Goal: Register for event/course

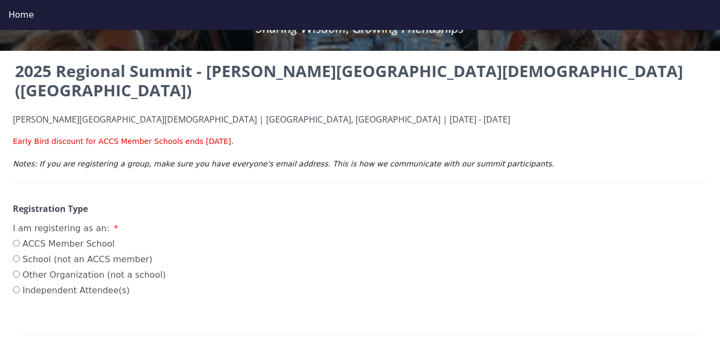
scroll to position [214, 0]
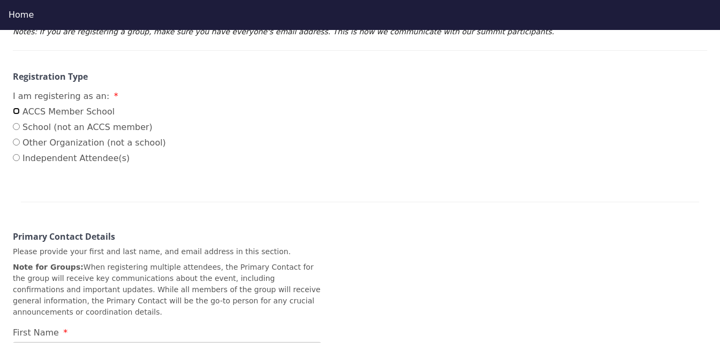
click at [16, 108] on input "ACCS Member School" at bounding box center [16, 111] width 7 height 7
radio input "true"
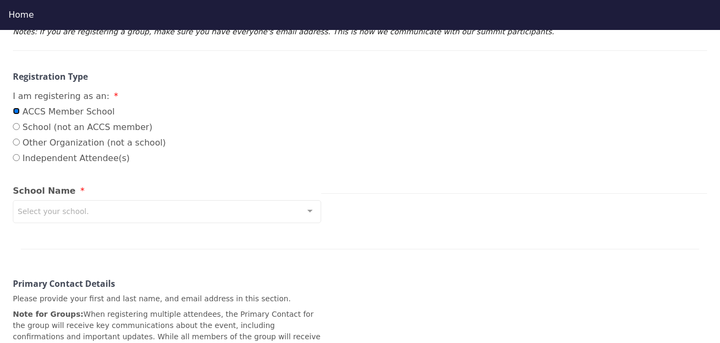
scroll to position [268, 0]
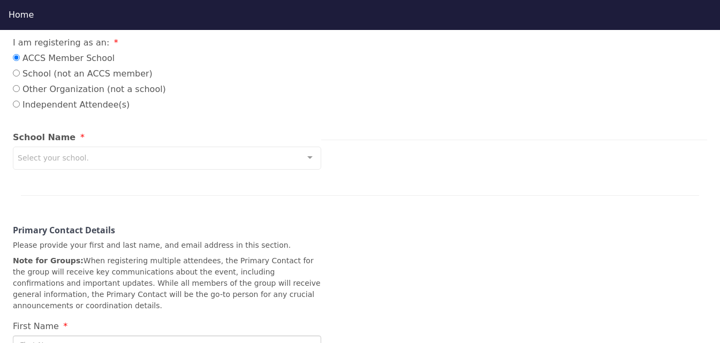
click at [91, 147] on div "Select your school." at bounding box center [167, 158] width 309 height 23
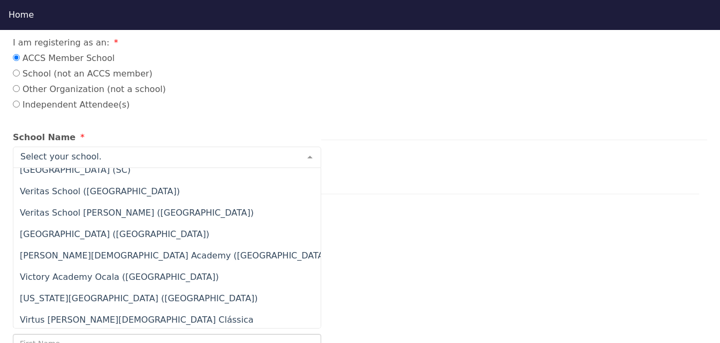
scroll to position [11087, 0]
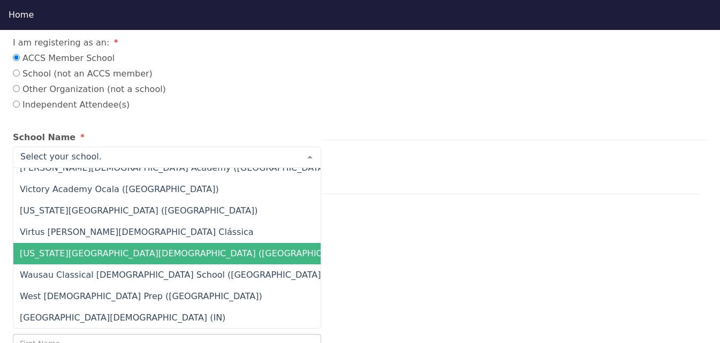
click at [156, 249] on span "[US_STATE][GEOGRAPHIC_DATA][DEMOGRAPHIC_DATA] ([GEOGRAPHIC_DATA])" at bounding box center [187, 254] width 335 height 10
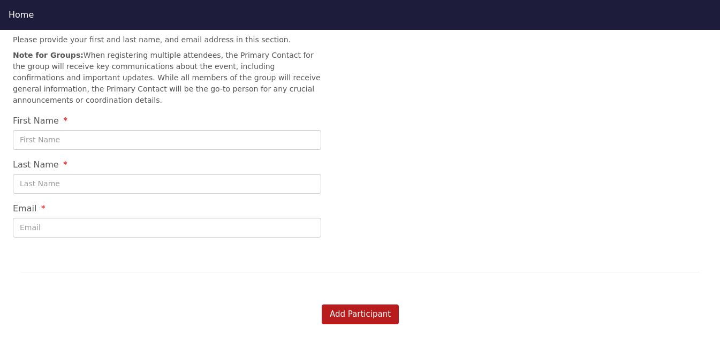
scroll to position [482, 0]
click at [65, 130] on input "First Name" at bounding box center [167, 140] width 309 height 20
type input "[PERSON_NAME]"
type input "[EMAIL_ADDRESS][DOMAIN_NAME]"
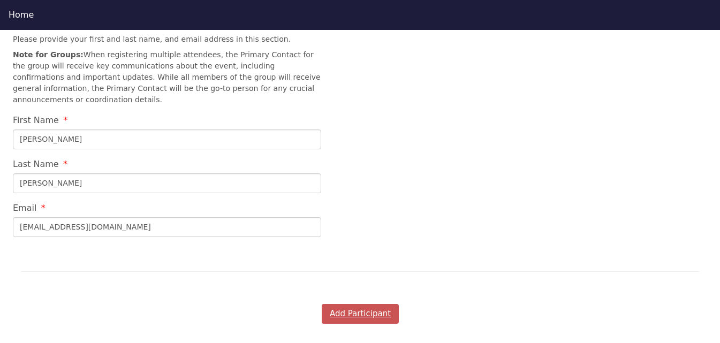
click at [388, 304] on button "Add Participant" at bounding box center [360, 314] width 77 height 20
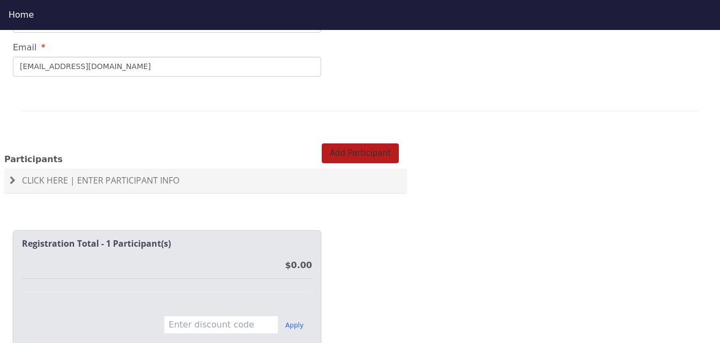
scroll to position [696, 0]
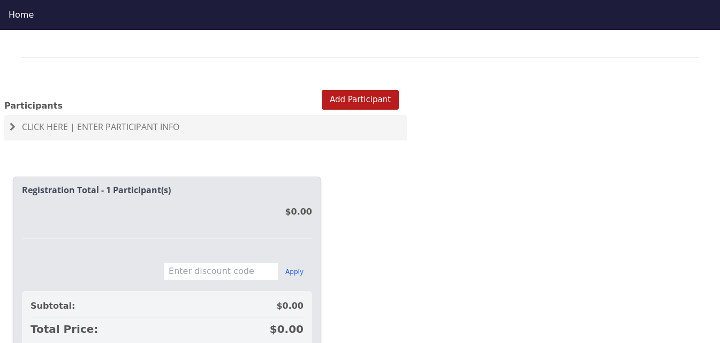
click at [29, 121] on span "Click Here | Enter Participant Info" at bounding box center [100, 127] width 157 height 12
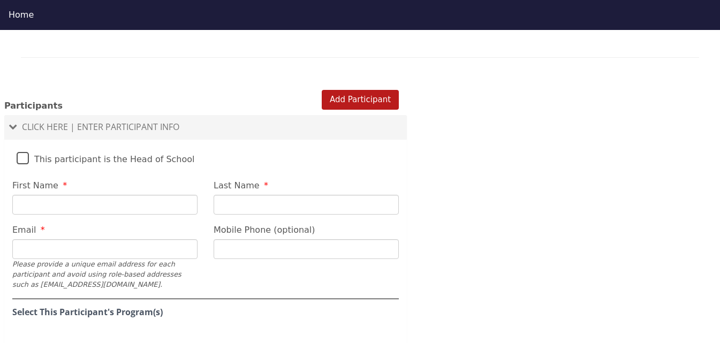
click at [22, 145] on label "This participant is the Head of School" at bounding box center [106, 156] width 178 height 23
click at [0, 0] on input "This participant is the Head of School" at bounding box center [0, 0] width 0 height 0
click at [46, 195] on input "First Name" at bounding box center [104, 205] width 185 height 20
type input "[PERSON_NAME]"
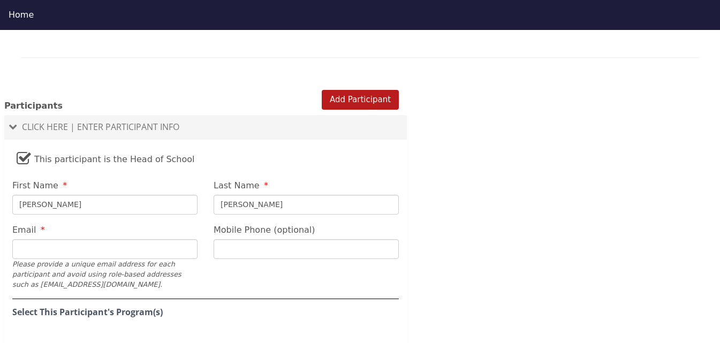
type input "[EMAIL_ADDRESS][DOMAIN_NAME]"
type input "[PHONE_NUMBER]"
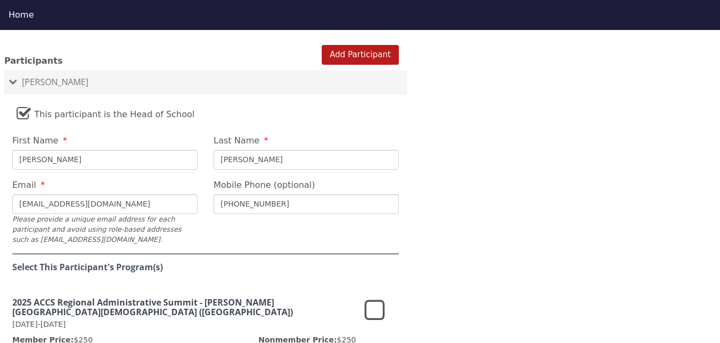
scroll to position [803, 0]
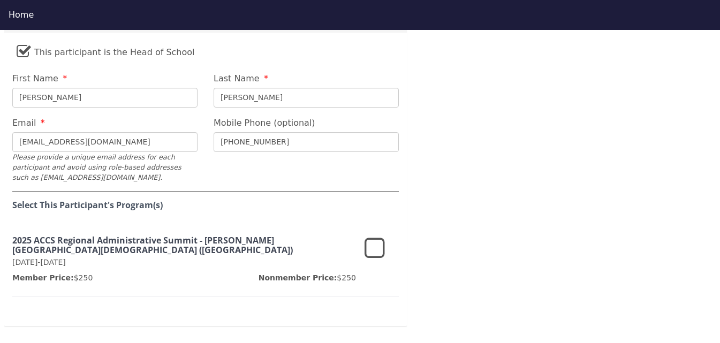
click at [375, 236] on icon at bounding box center [375, 249] width 20 height 26
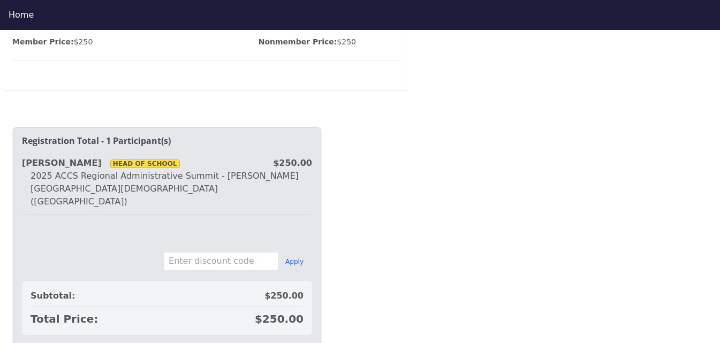
scroll to position [1052, 0]
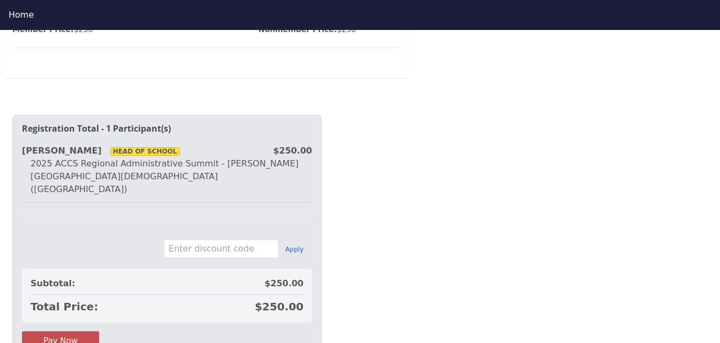
click at [44, 332] on button "Pay Now" at bounding box center [60, 342] width 77 height 20
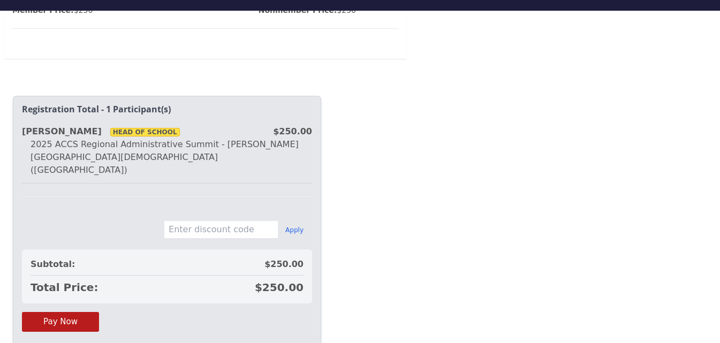
scroll to position [30, 0]
